Goal: Information Seeking & Learning: Learn about a topic

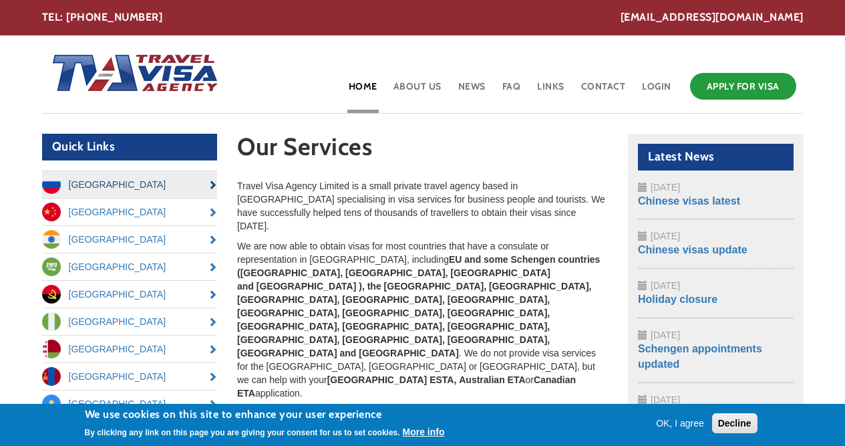
click at [84, 183] on link "[GEOGRAPHIC_DATA]" at bounding box center [130, 184] width 176 height 27
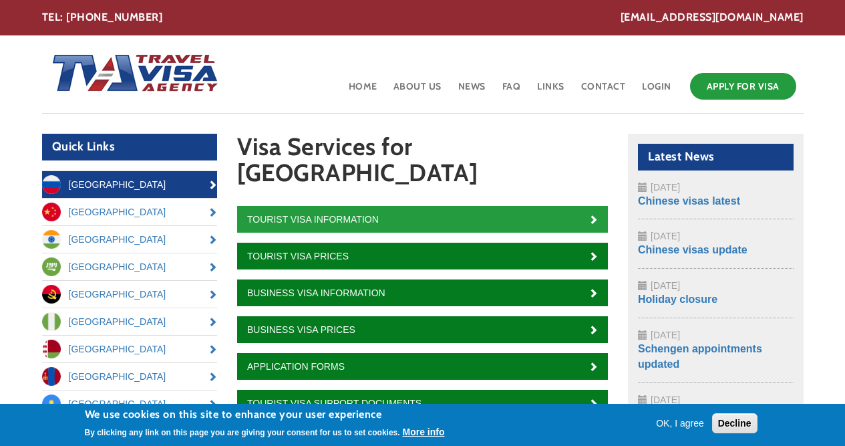
click at [586, 206] on link "Tourist Visa Information" at bounding box center [422, 219] width 371 height 27
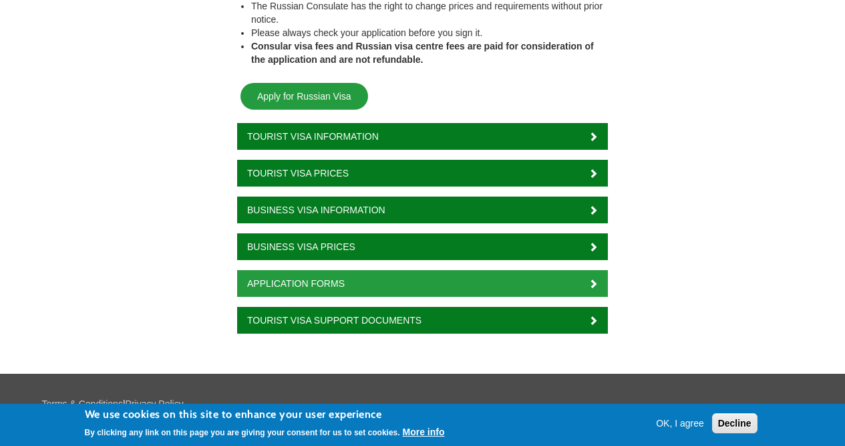
scroll to position [1529, 0]
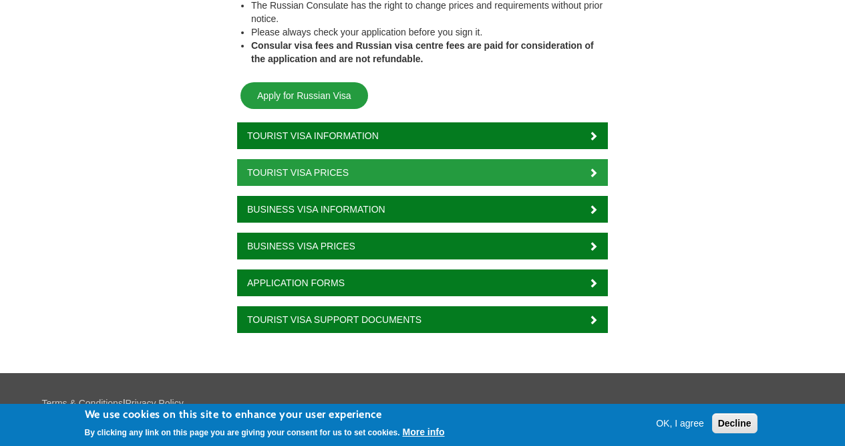
click at [333, 159] on link "Tourist Visa Prices" at bounding box center [422, 172] width 371 height 27
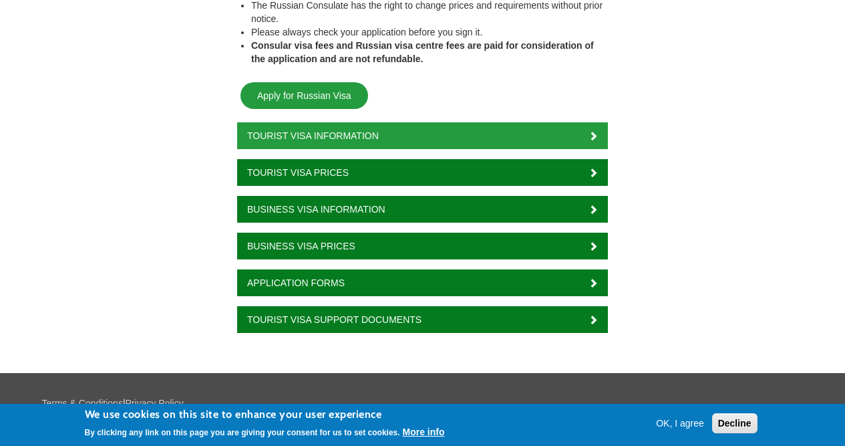
click at [458, 122] on link "Tourist Visa Information" at bounding box center [422, 135] width 371 height 27
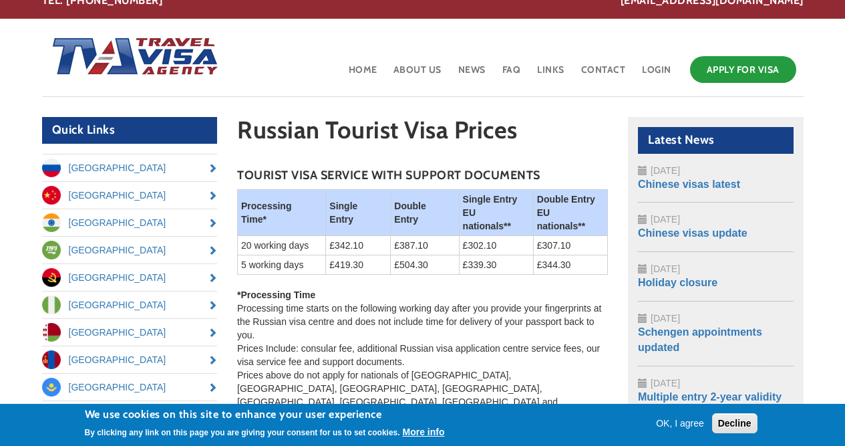
scroll to position [15, 0]
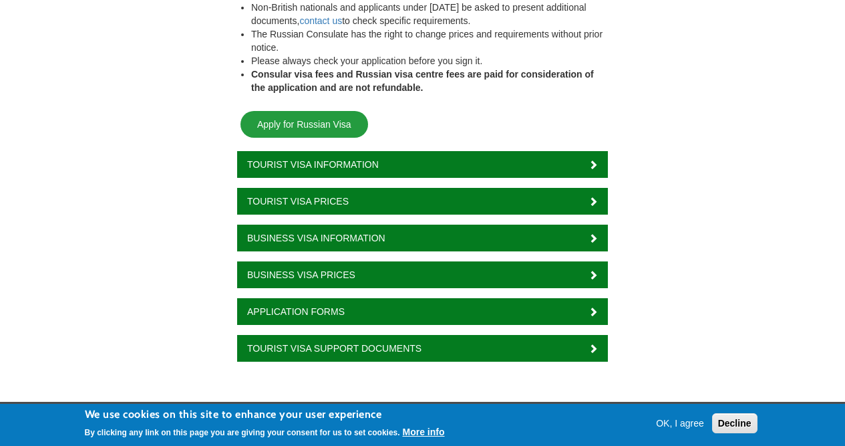
scroll to position [1501, 0]
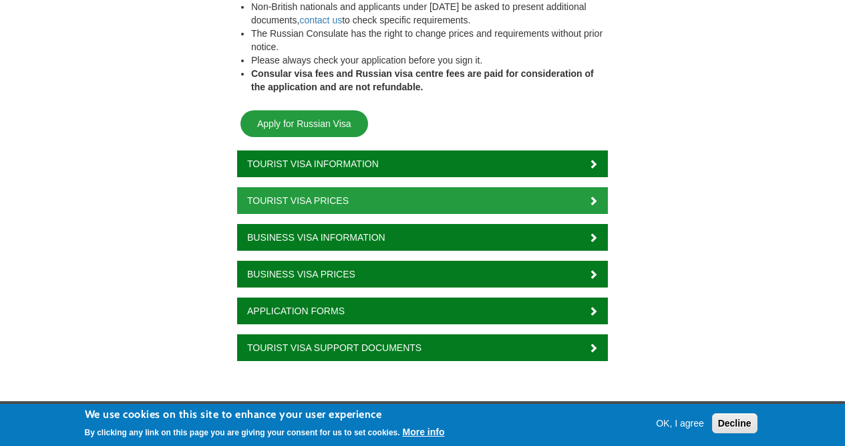
click at [587, 187] on link "Tourist Visa Prices" at bounding box center [422, 200] width 371 height 27
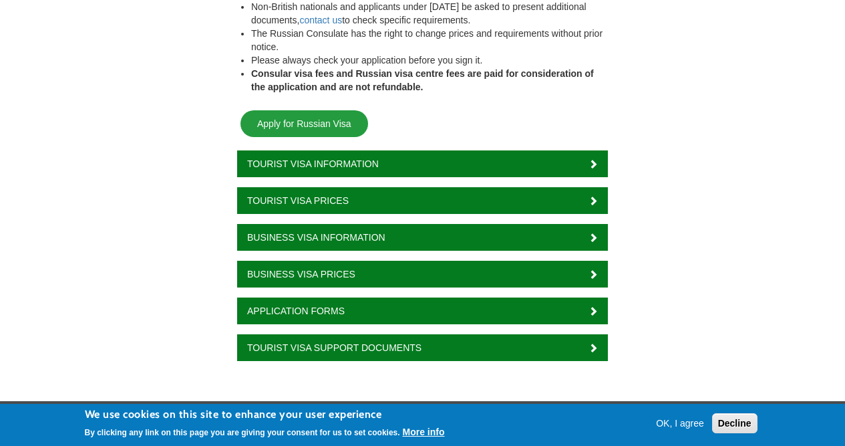
scroll to position [1347, 0]
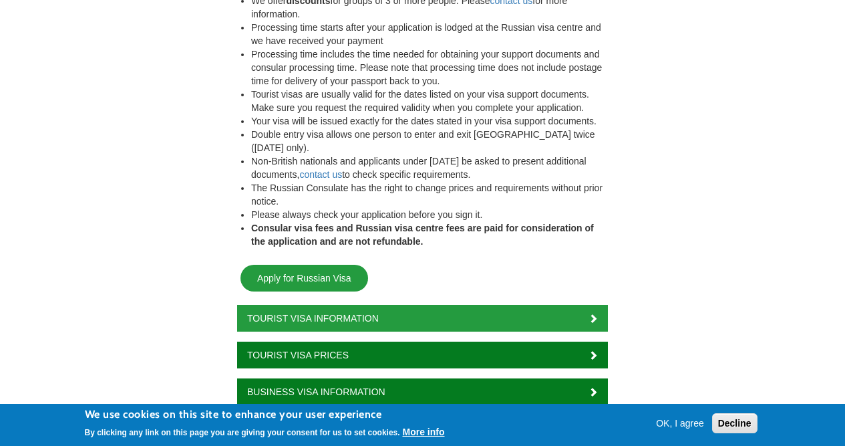
click at [369, 305] on link "Tourist Visa Information" at bounding box center [422, 318] width 371 height 27
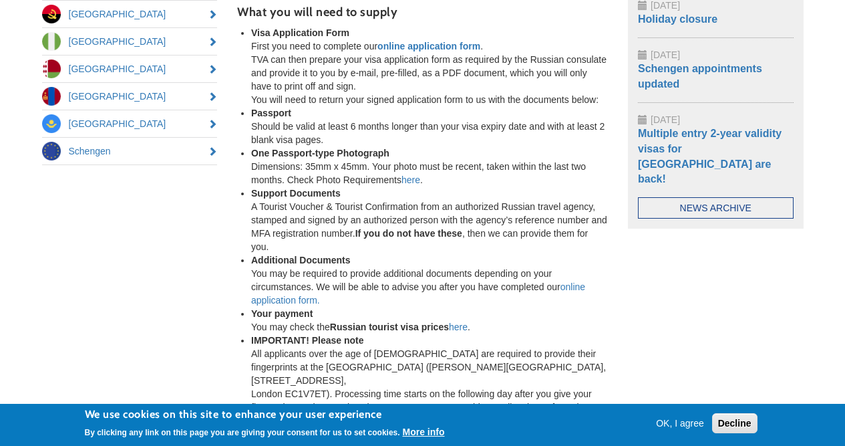
scroll to position [291, 0]
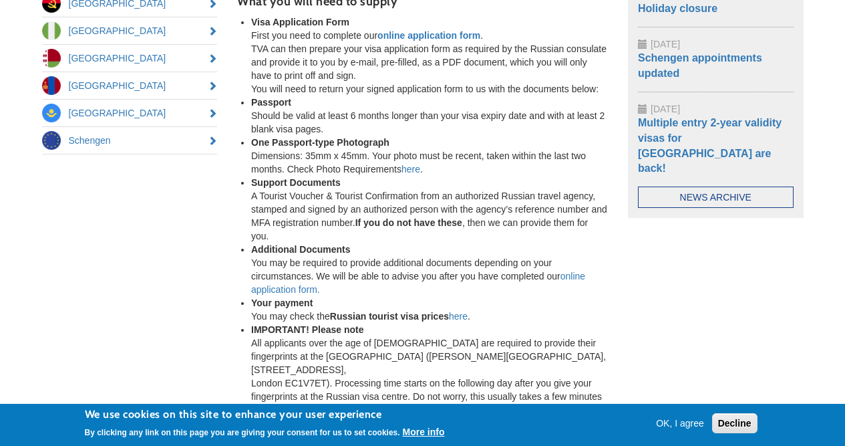
click at [686, 427] on button "OK, I agree" at bounding box center [680, 422] width 59 height 13
